Goal: Task Accomplishment & Management: Use online tool/utility

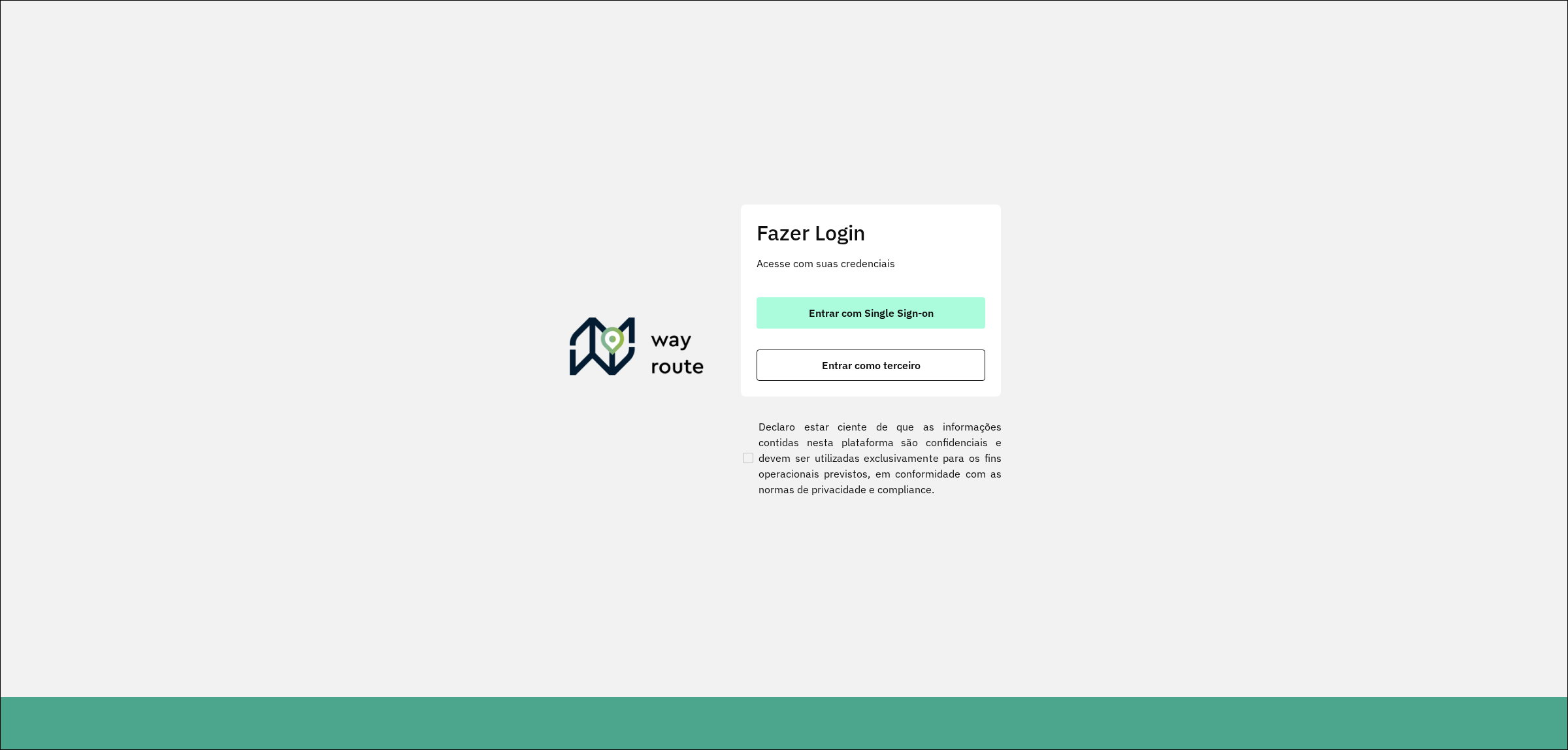
click at [872, 305] on button "Entrar com Single Sign-on" at bounding box center [871, 313] width 229 height 31
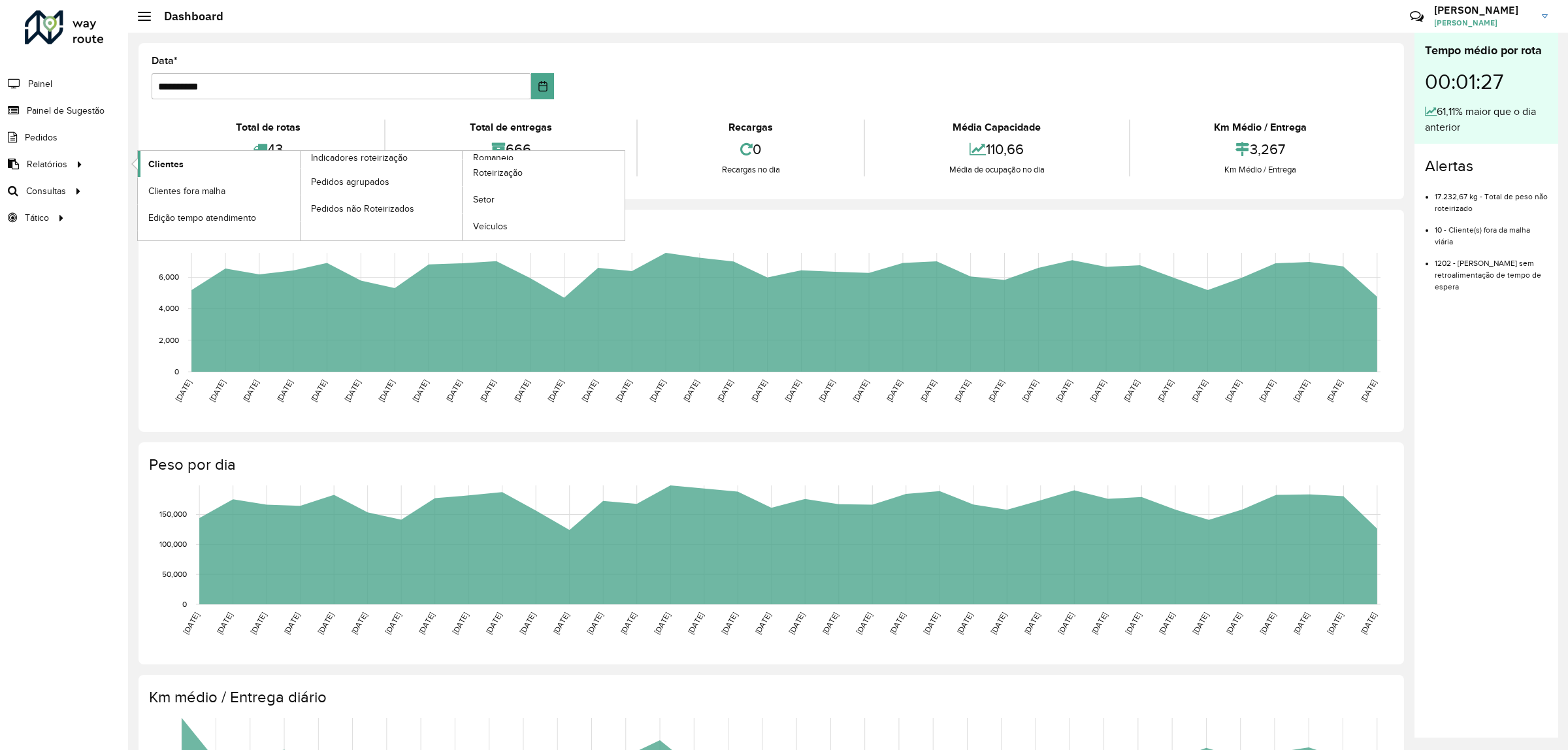
click at [188, 165] on link "Clientes" at bounding box center [219, 163] width 162 height 26
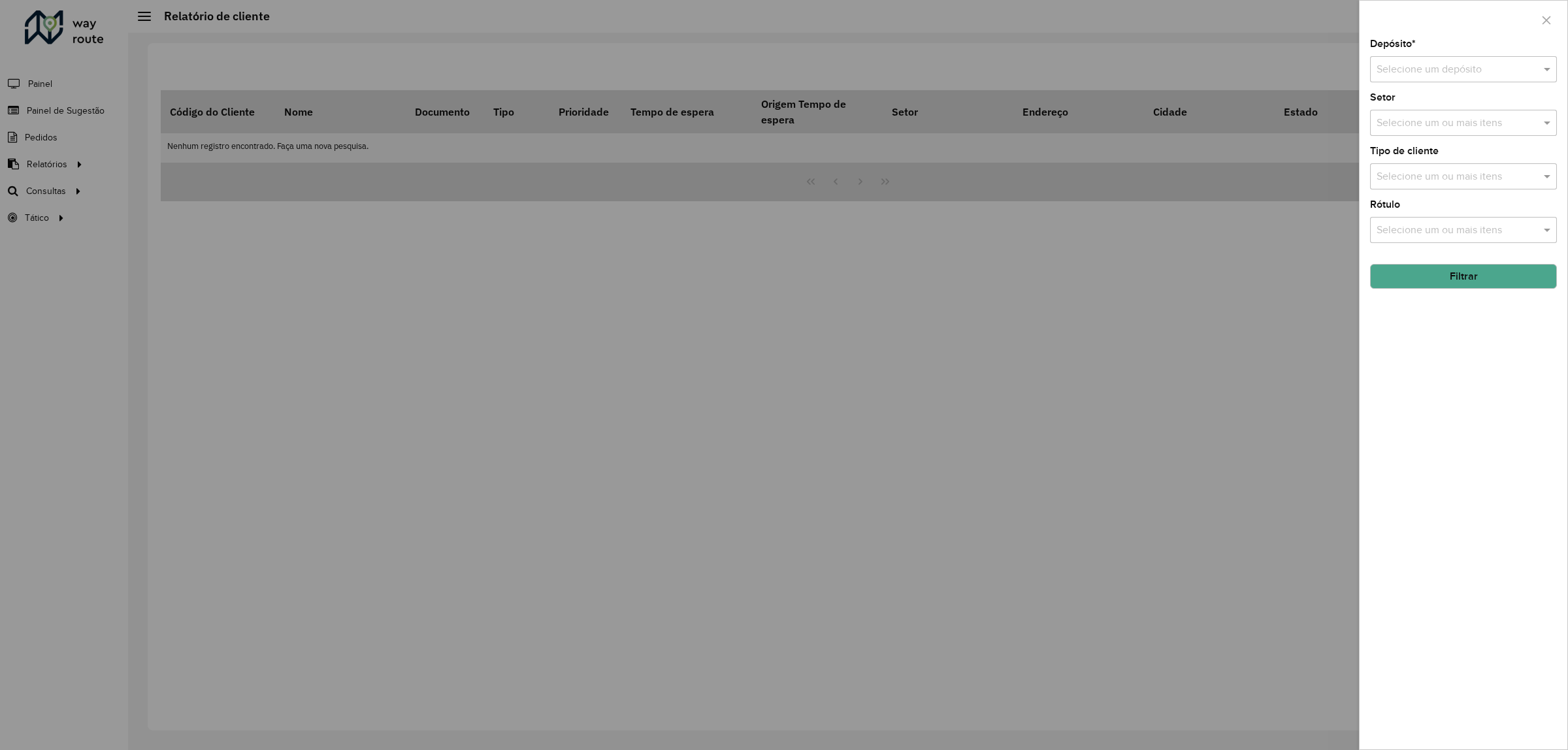
click at [1496, 79] on div "Selecione um depósito" at bounding box center [1463, 69] width 187 height 26
click at [1419, 119] on div "CDD Norte" at bounding box center [1463, 107] width 185 height 22
click at [1424, 169] on div "Selecione um ou mais itens" at bounding box center [1463, 176] width 187 height 26
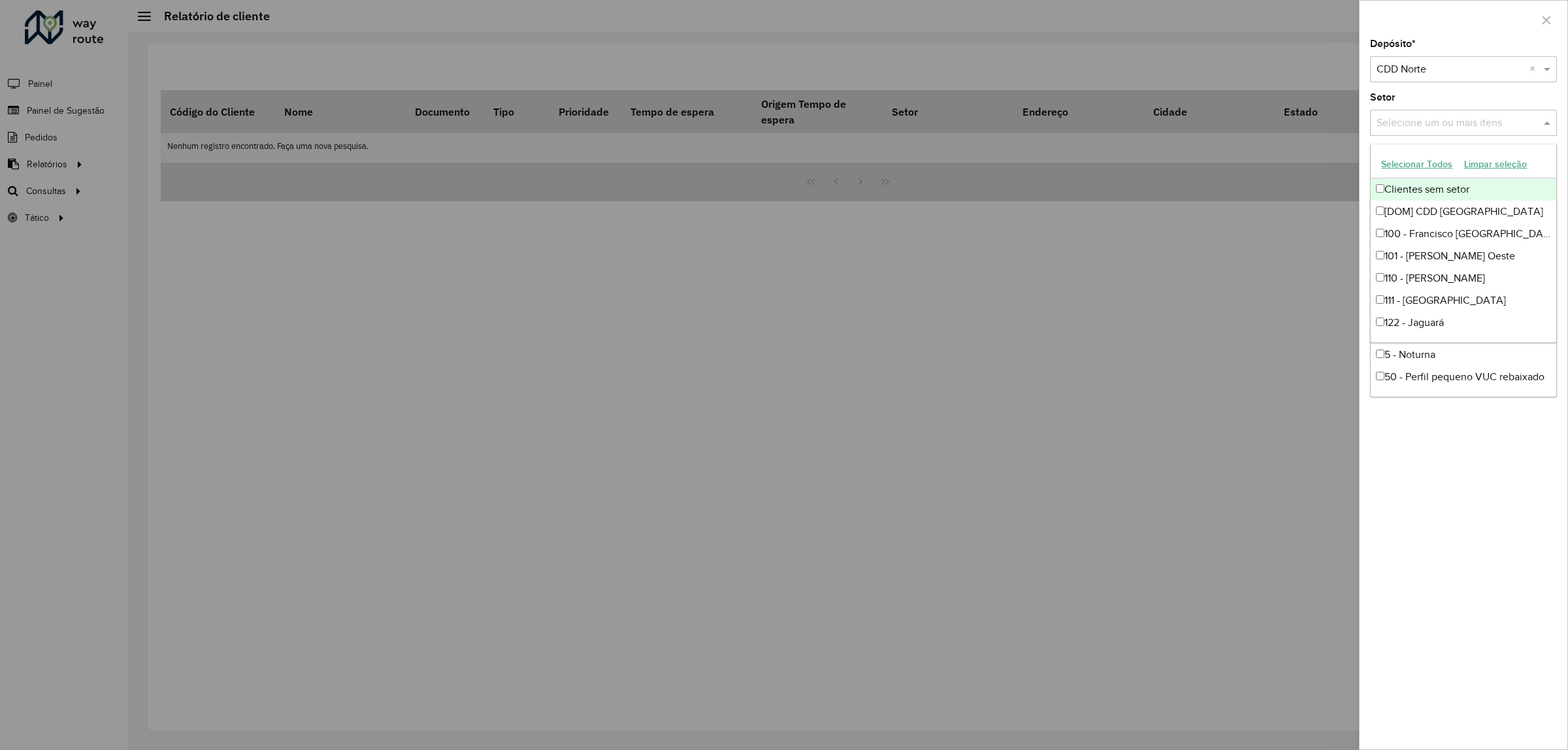
click at [1425, 129] on input "text" at bounding box center [1457, 123] width 167 height 15
click at [1500, 511] on div "Depósito * Selecione um depósito × CDD Norte × Setor Selecione um ou mais itens…" at bounding box center [1464, 394] width 208 height 710
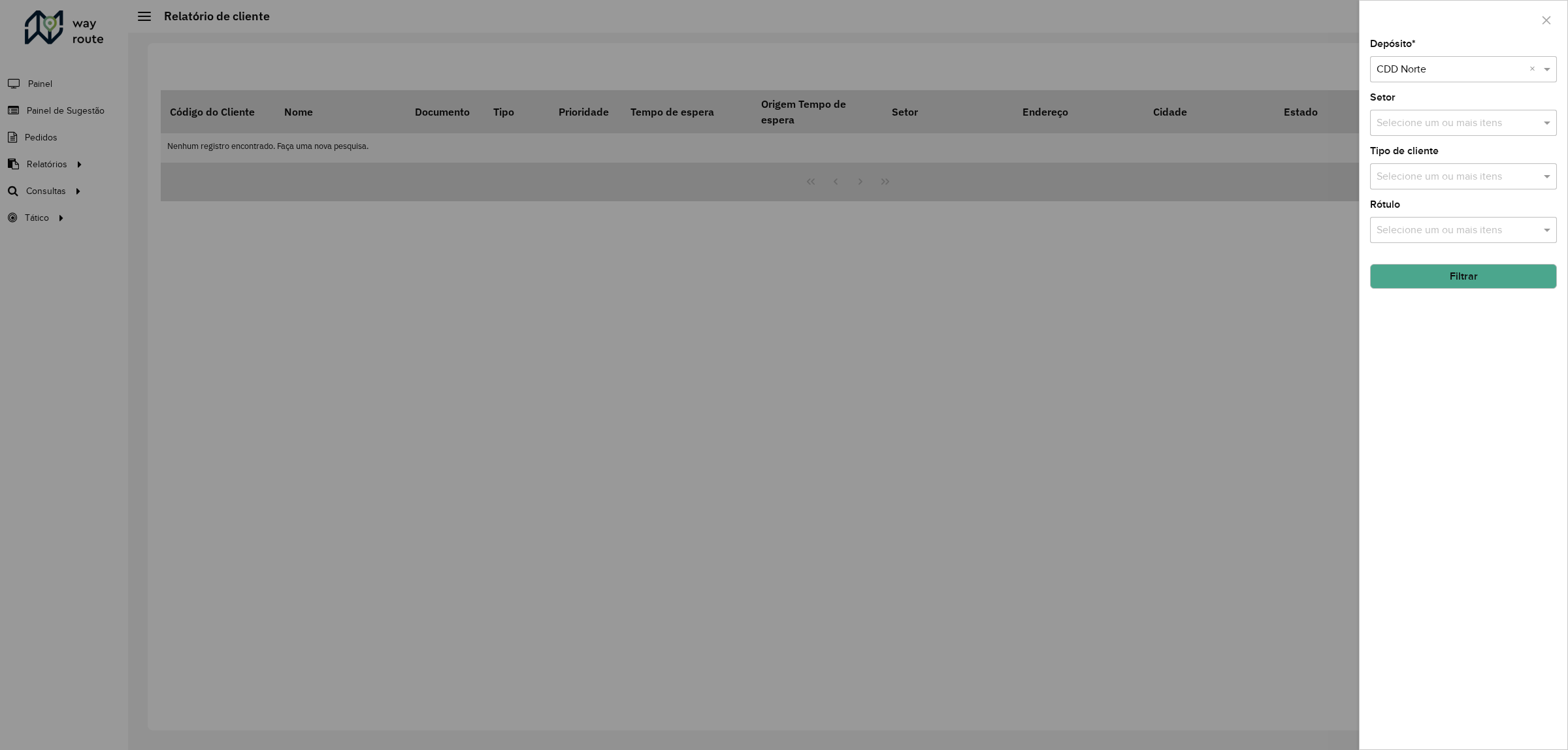
click at [1474, 275] on button "Filtrar" at bounding box center [1463, 276] width 187 height 25
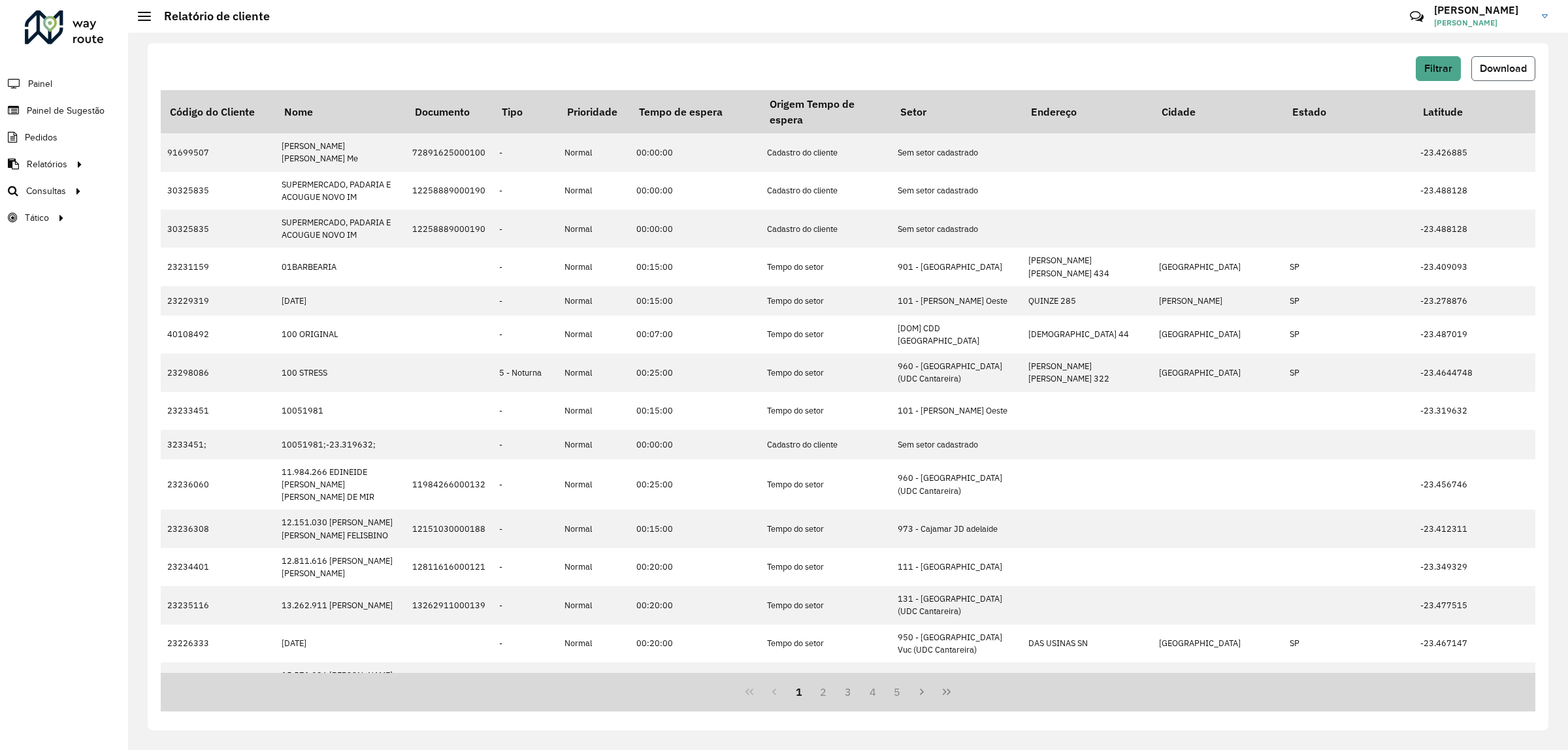
click at [1507, 69] on span "Download" at bounding box center [1503, 68] width 47 height 11
